Goal: Transaction & Acquisition: Download file/media

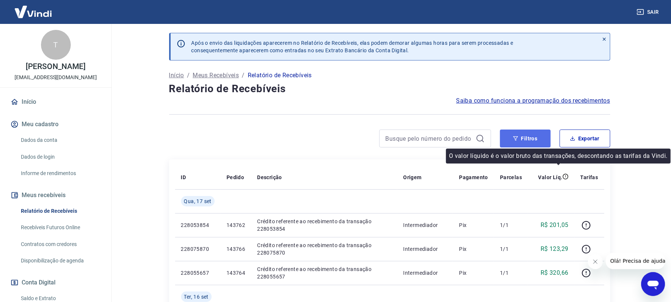
click at [527, 144] on button "Filtros" at bounding box center [525, 138] width 51 height 18
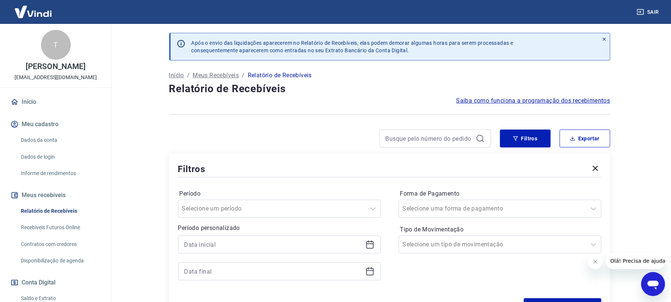
click at [366, 243] on icon at bounding box center [369, 244] width 7 height 7
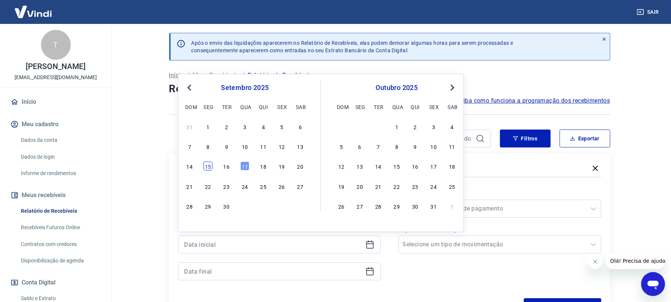
click at [212, 165] on div "15" at bounding box center [208, 165] width 9 height 9
click at [212, 165] on div "Filtros" at bounding box center [390, 168] width 424 height 13
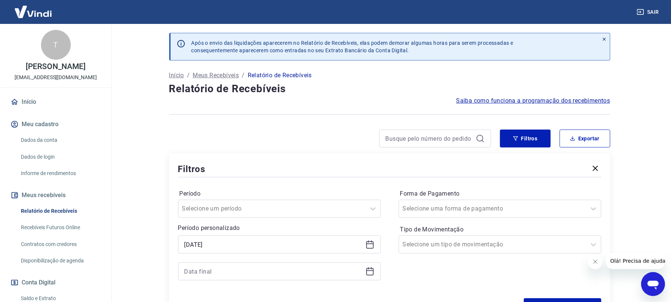
type input "[DATE]"
click at [374, 272] on icon at bounding box center [370, 271] width 9 height 9
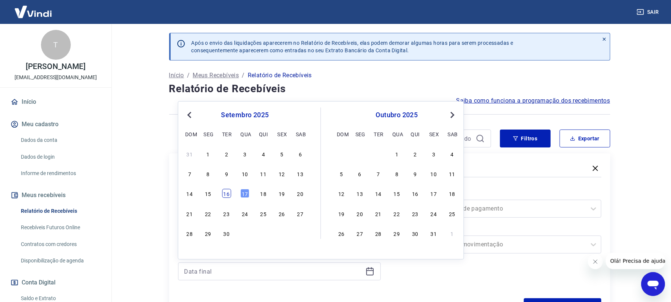
click at [230, 195] on div "16" at bounding box center [226, 193] width 9 height 9
click at [230, 195] on label "Período" at bounding box center [280, 193] width 200 height 9
type input "[DATE]"
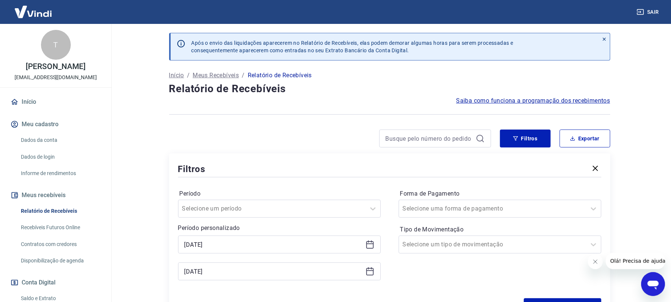
scroll to position [50, 0]
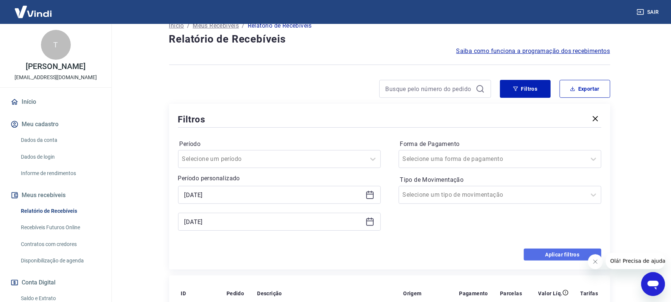
click at [558, 252] on button "Aplicar filtros" at bounding box center [563, 254] width 78 height 12
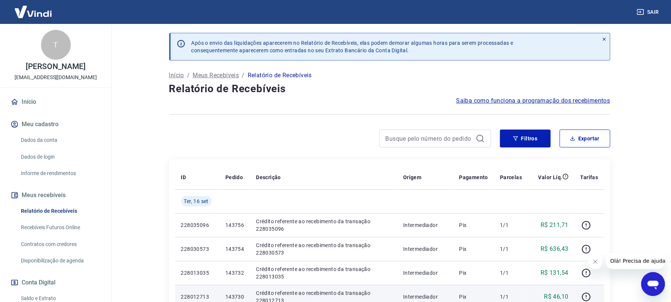
scroll to position [50, 0]
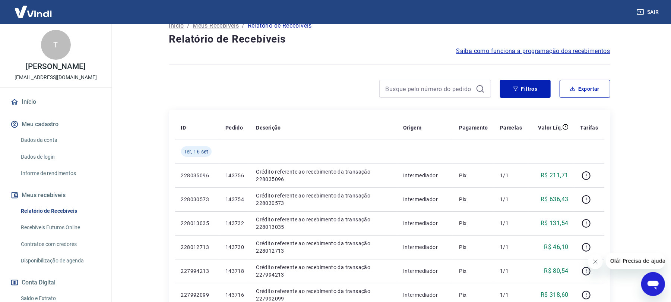
click at [150, 74] on main "Após o envio das liquidações aparecerem no Relatório de Recebíveis, elas podem …" at bounding box center [389, 113] width 563 height 278
click at [236, 101] on div "Filtros Exportar" at bounding box center [389, 92] width 441 height 24
click at [573, 88] on icon "button" at bounding box center [572, 88] width 5 height 5
type input "[DATE]"
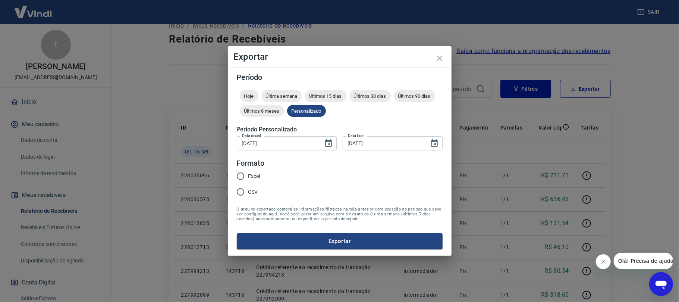
click at [195, 79] on div "Exportar Período Hoje Última semana Últimos 15 dias Últimos 30 dias Últimos 90 …" at bounding box center [339, 151] width 679 height 302
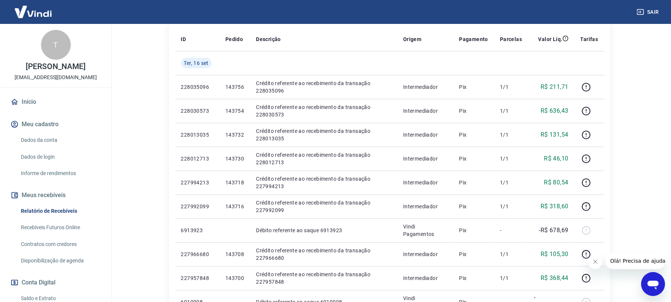
scroll to position [0, 0]
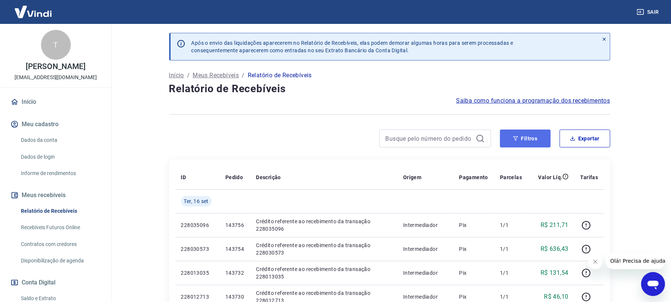
click at [529, 141] on button "Filtros" at bounding box center [525, 138] width 51 height 18
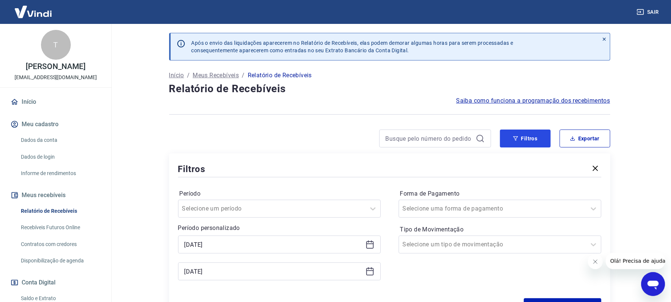
scroll to position [99, 0]
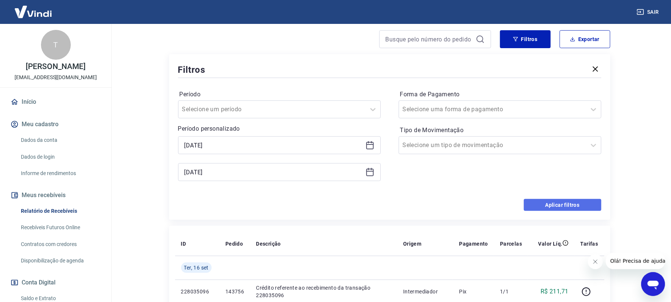
click at [552, 207] on button "Aplicar filtros" at bounding box center [563, 205] width 78 height 12
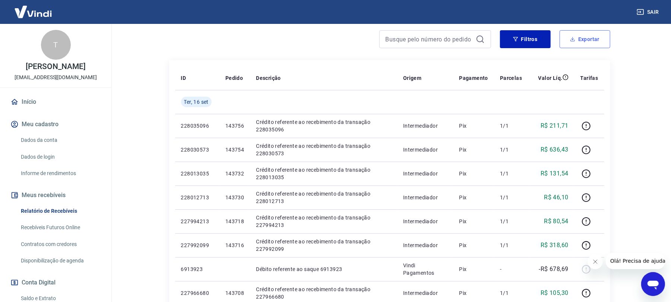
click at [581, 42] on button "Exportar" at bounding box center [585, 39] width 51 height 18
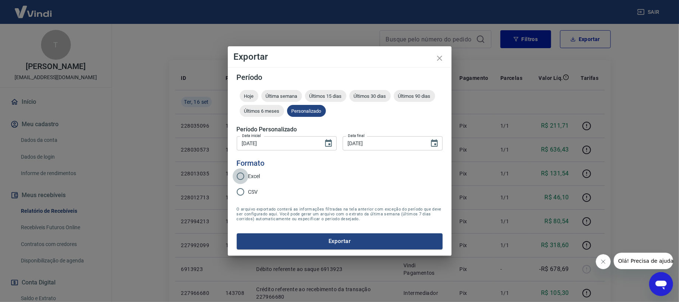
click at [233, 176] on input "Excel" at bounding box center [241, 176] width 16 height 16
radio input "true"
click at [242, 177] on input "Excel" at bounding box center [241, 176] width 16 height 16
click at [270, 244] on button "Exportar" at bounding box center [340, 241] width 206 height 16
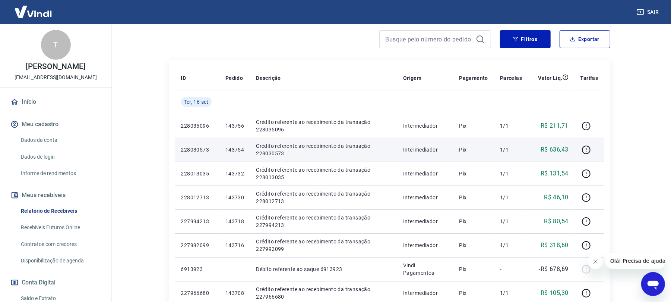
scroll to position [50, 0]
